Goal: Transaction & Acquisition: Purchase product/service

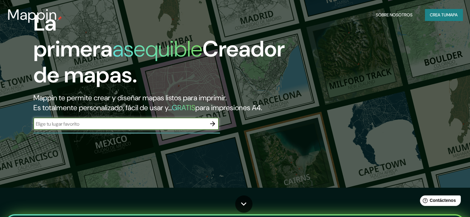
scroll to position [31, 0]
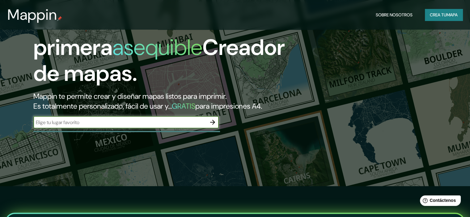
click at [101, 126] on input "text" at bounding box center [119, 122] width 173 height 7
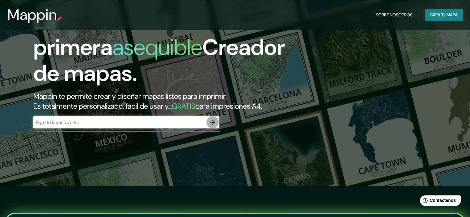
click at [215, 126] on icon "button" at bounding box center [212, 122] width 7 height 7
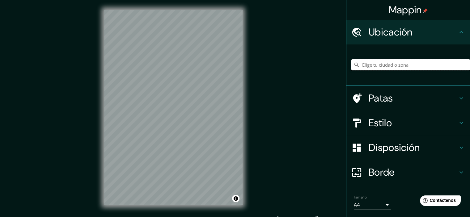
click at [381, 65] on input "Elige tu ciudad o zona" at bounding box center [410, 64] width 119 height 11
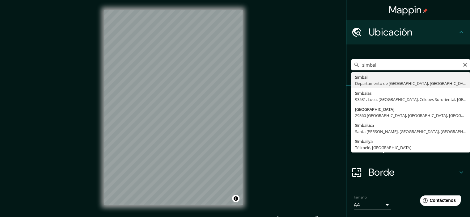
type input "Simbal, Departamento de La Libertad, Perú"
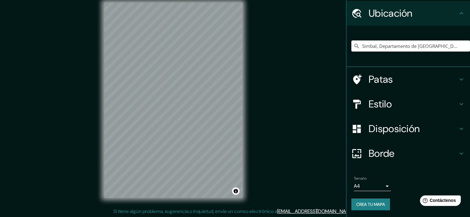
scroll to position [8, 0]
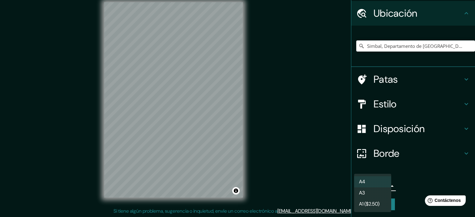
click at [383, 185] on body "Mappin Ubicación Simbal, Departamento de La Libertad, Perú Patas Estilo Disposi…" at bounding box center [237, 100] width 475 height 217
click at [381, 196] on li "A3" at bounding box center [372, 193] width 37 height 11
type input "a4"
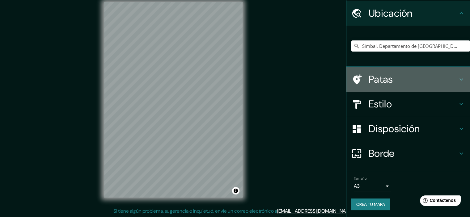
click at [458, 79] on icon at bounding box center [461, 79] width 7 height 7
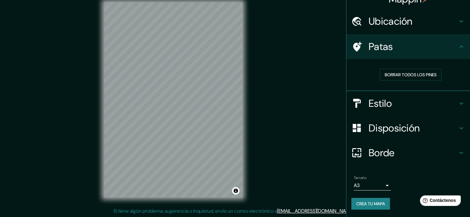
scroll to position [10, 0]
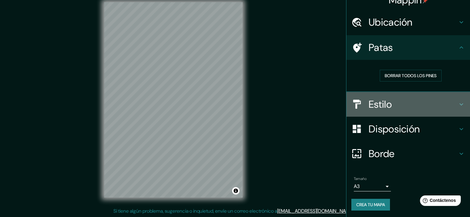
click at [460, 105] on icon at bounding box center [462, 104] width 4 height 2
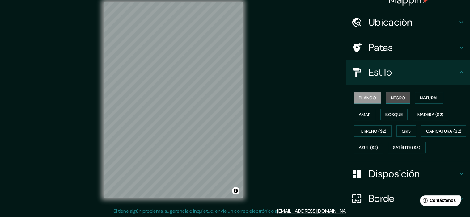
click at [398, 95] on font "Negro" at bounding box center [398, 98] width 15 height 8
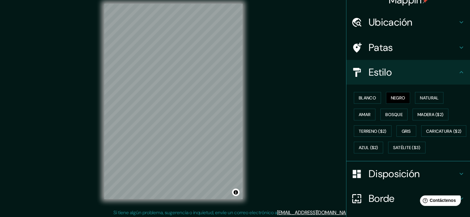
scroll to position [5, 0]
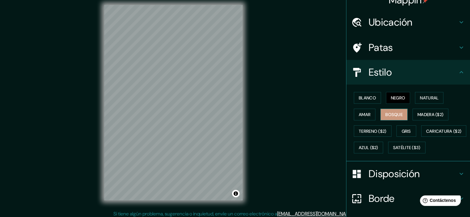
click at [385, 117] on font "Bosque" at bounding box center [393, 115] width 17 height 6
click at [418, 111] on font "Madera ($2)" at bounding box center [431, 115] width 26 height 8
click at [390, 115] on font "Bosque" at bounding box center [393, 115] width 17 height 6
click at [362, 112] on font "Amar" at bounding box center [365, 115] width 12 height 6
click at [391, 97] on font "Negro" at bounding box center [398, 98] width 15 height 6
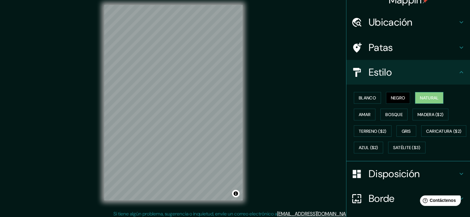
click at [430, 95] on font "Natural" at bounding box center [429, 98] width 19 height 6
click at [389, 115] on font "Bosque" at bounding box center [393, 115] width 17 height 6
click at [436, 97] on font "Natural" at bounding box center [429, 98] width 19 height 6
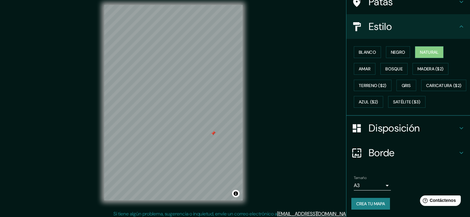
scroll to position [8, 0]
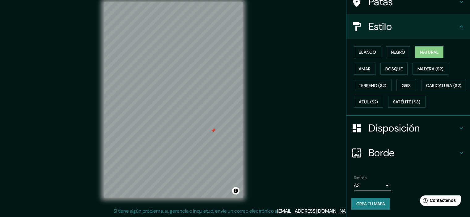
click at [458, 129] on icon at bounding box center [461, 128] width 7 height 7
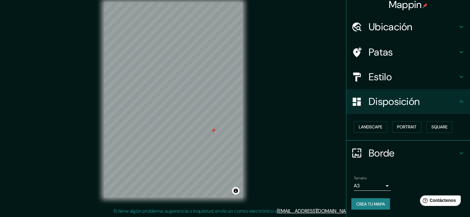
scroll to position [5, 0]
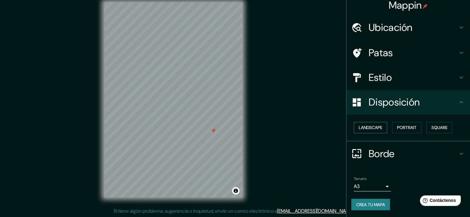
click at [373, 128] on button "Landscape" at bounding box center [370, 127] width 33 height 11
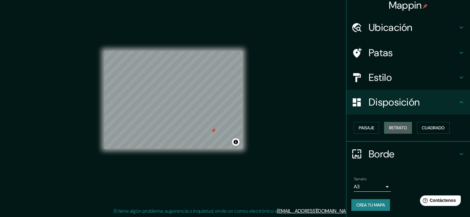
click at [392, 127] on font "Retrato" at bounding box center [398, 128] width 18 height 6
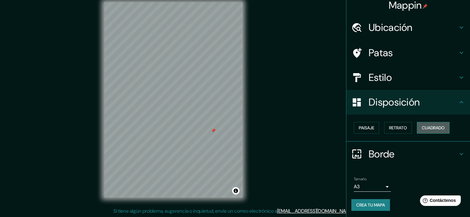
click at [426, 126] on font "Cuadrado" at bounding box center [433, 128] width 23 height 6
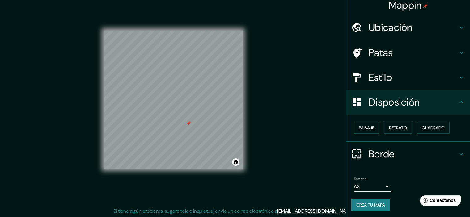
scroll to position [5, 0]
click at [368, 203] on font "Crea tu mapa" at bounding box center [370, 205] width 29 height 6
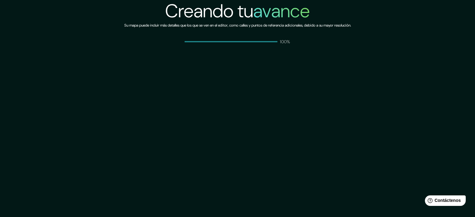
click at [287, 66] on div "Creando tu avance Su mapa puede incluir más detalles que los que se ven en el e…" at bounding box center [237, 108] width 475 height 217
click at [278, 52] on div "Creando tu avance Su mapa puede incluir más detalles que los que se ven en el e…" at bounding box center [237, 108] width 475 height 217
click at [269, 76] on div "Creando tu avance Su mapa puede incluir más detalles que los que se ven en el e…" at bounding box center [237, 108] width 475 height 217
click at [337, 142] on div "Creando tu avance Su mapa puede incluir más detalles que los que se ven en el e…" at bounding box center [237, 108] width 475 height 217
drag, startPoint x: 301, startPoint y: 90, endPoint x: 284, endPoint y: 96, distance: 17.8
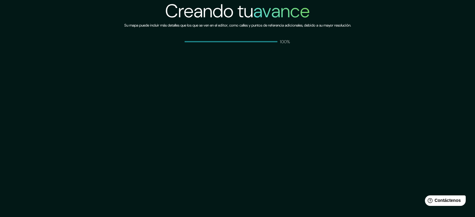
click at [284, 96] on div "Creando tu avance Su mapa puede incluir más detalles que los que se ven en el e…" at bounding box center [237, 108] width 475 height 217
click at [213, 85] on div "Creando tu avance Su mapa puede incluir más detalles que los que se ven en el e…" at bounding box center [237, 108] width 475 height 217
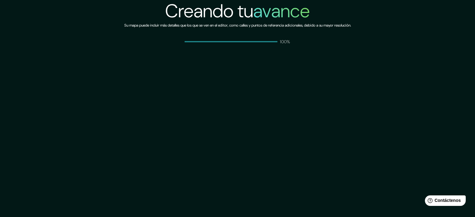
click at [213, 85] on div "Creando tu avance Su mapa puede incluir más detalles que los que se ven en el e…" at bounding box center [237, 108] width 475 height 217
click at [223, 133] on div "Creando tu avance Su mapa puede incluir más detalles que los que se ven en el e…" at bounding box center [237, 108] width 475 height 217
click at [259, 36] on div "Creando tu avance Su mapa puede incluir más detalles que los que se ven en el e…" at bounding box center [237, 22] width 227 height 45
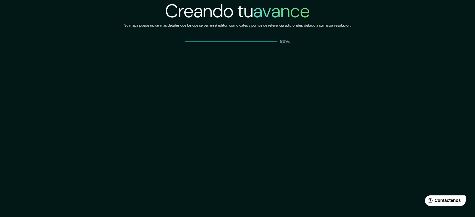
click at [259, 36] on div "Creando tu avance Su mapa puede incluir más detalles que los que se ven en el e…" at bounding box center [237, 22] width 227 height 45
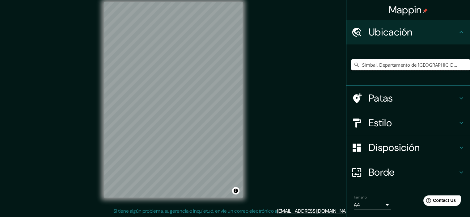
click at [388, 68] on input "Simbal, Departamento de La Libertad, Perú" at bounding box center [410, 64] width 119 height 11
click at [455, 65] on input "Simbal, Departamento de La Libertad, Perú" at bounding box center [410, 64] width 119 height 11
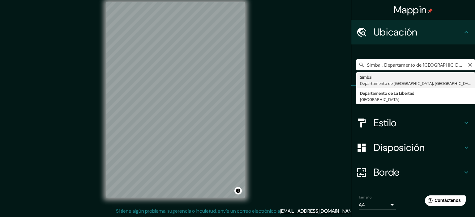
click at [382, 206] on body "Mappin Ubicación Simbal, Departamento de La Libertad, Perú Simbal Departamento …" at bounding box center [237, 100] width 475 height 217
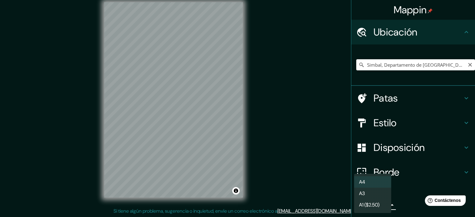
click at [376, 197] on li "A3" at bounding box center [372, 193] width 37 height 11
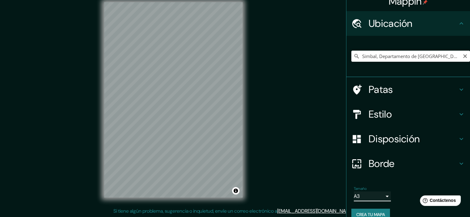
scroll to position [19, 0]
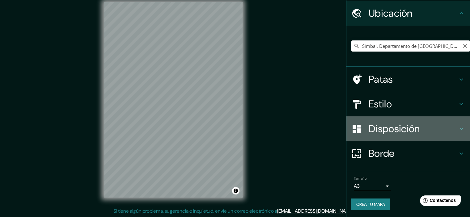
click at [458, 131] on icon at bounding box center [461, 128] width 7 height 7
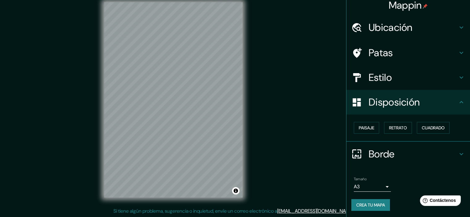
scroll to position [5, 0]
click at [434, 126] on font "Cuadrado" at bounding box center [433, 128] width 23 height 6
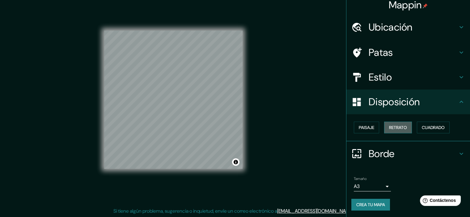
click at [396, 126] on font "Retrato" at bounding box center [398, 128] width 18 height 6
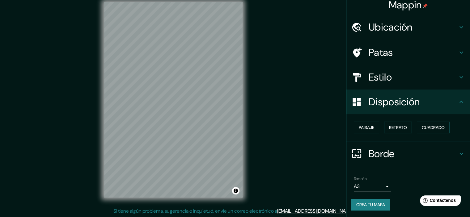
click at [438, 52] on h4 "Patas" at bounding box center [413, 52] width 89 height 12
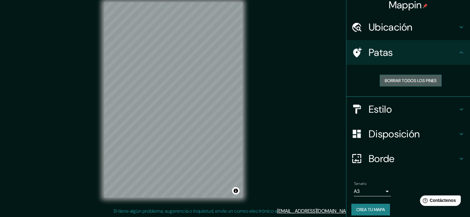
click at [420, 83] on font "Borrar todos los pines" at bounding box center [411, 81] width 52 height 6
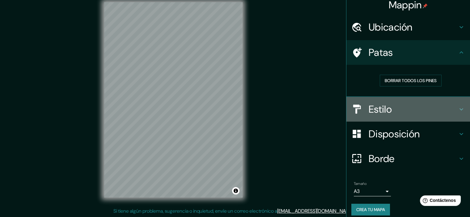
click at [436, 106] on h4 "Estilo" at bounding box center [413, 109] width 89 height 12
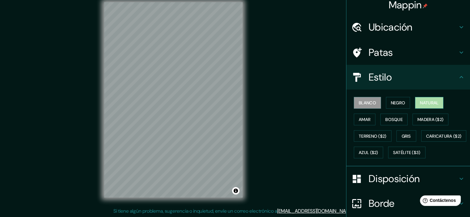
click at [422, 105] on font "Natural" at bounding box center [429, 103] width 19 height 6
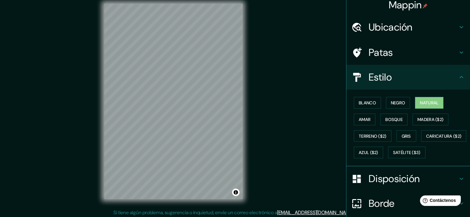
scroll to position [8, 0]
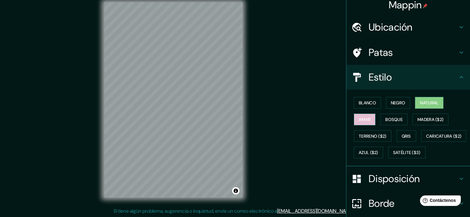
click at [359, 118] on font "Amar" at bounding box center [365, 120] width 12 height 6
click at [365, 96] on div "Blanco Negro Natural Amar Bosque Madera ($2) Terreno ($2) Gris Caricatura ($2) …" at bounding box center [410, 128] width 119 height 66
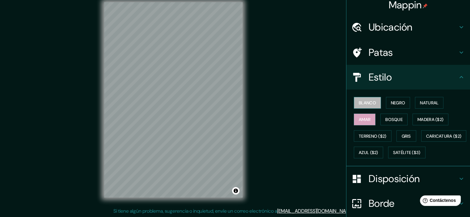
click at [365, 97] on button "Blanco" at bounding box center [367, 103] width 27 height 12
click at [403, 105] on button "Negro" at bounding box center [398, 103] width 24 height 12
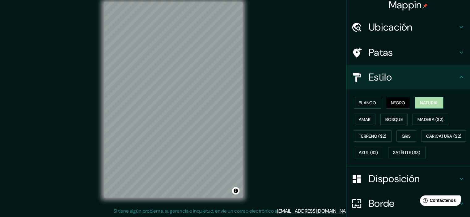
click at [416, 103] on button "Natural" at bounding box center [429, 103] width 28 height 12
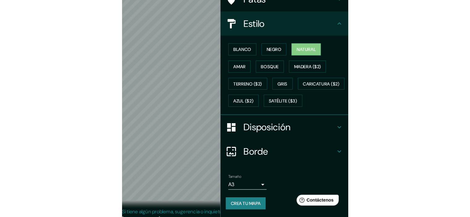
scroll to position [68, 0]
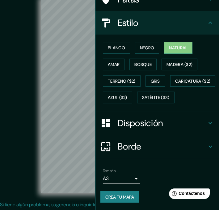
click at [26, 51] on div "© Mapbox © OpenStreetMap Improve this map" at bounding box center [109, 96] width 197 height 189
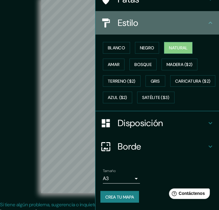
click at [207, 19] on icon at bounding box center [210, 22] width 7 height 7
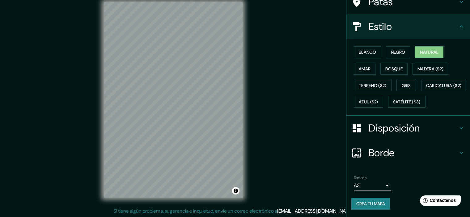
scroll to position [70, 0]
